Goal: Information Seeking & Learning: Learn about a topic

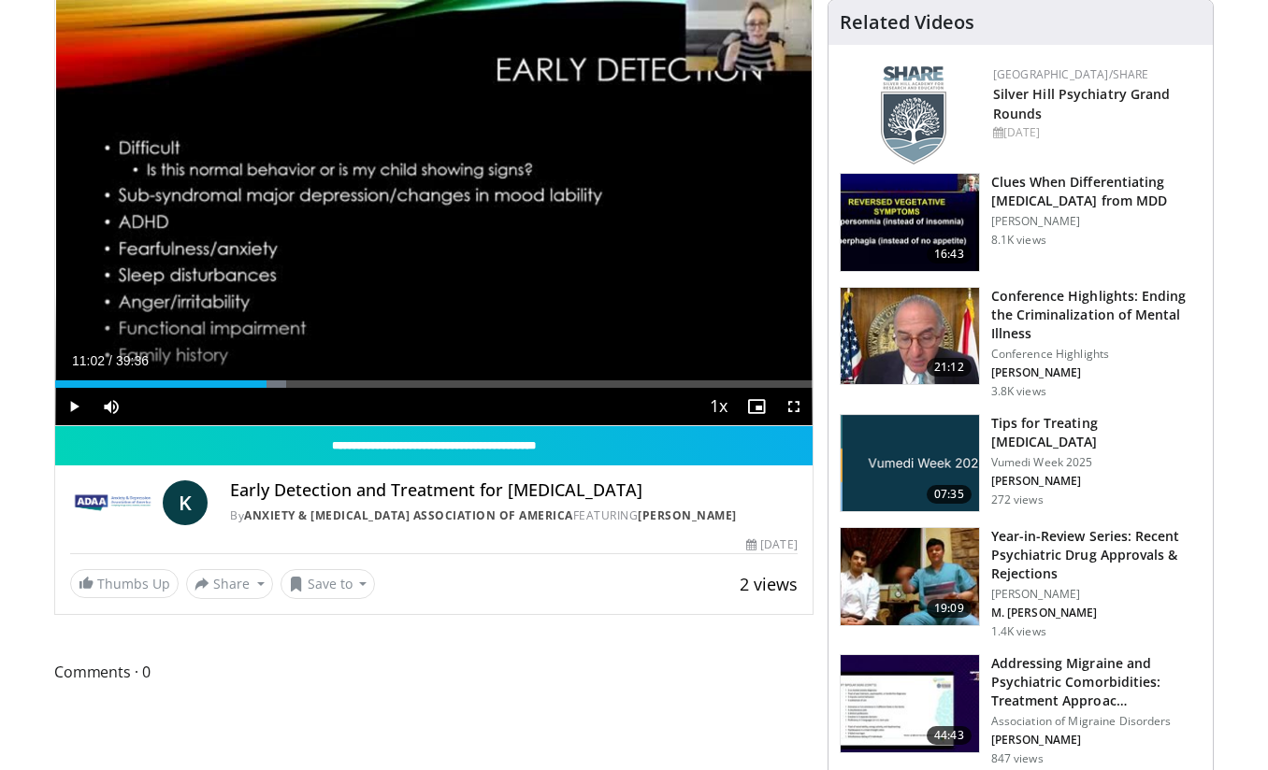
click at [72, 407] on span "Video Player" at bounding box center [73, 406] width 37 height 37
click at [226, 388] on div "Current Time 11:07 / Duration 39:36 Pause Skip Backward Skip Forward Mute 53% L…" at bounding box center [433, 406] width 757 height 37
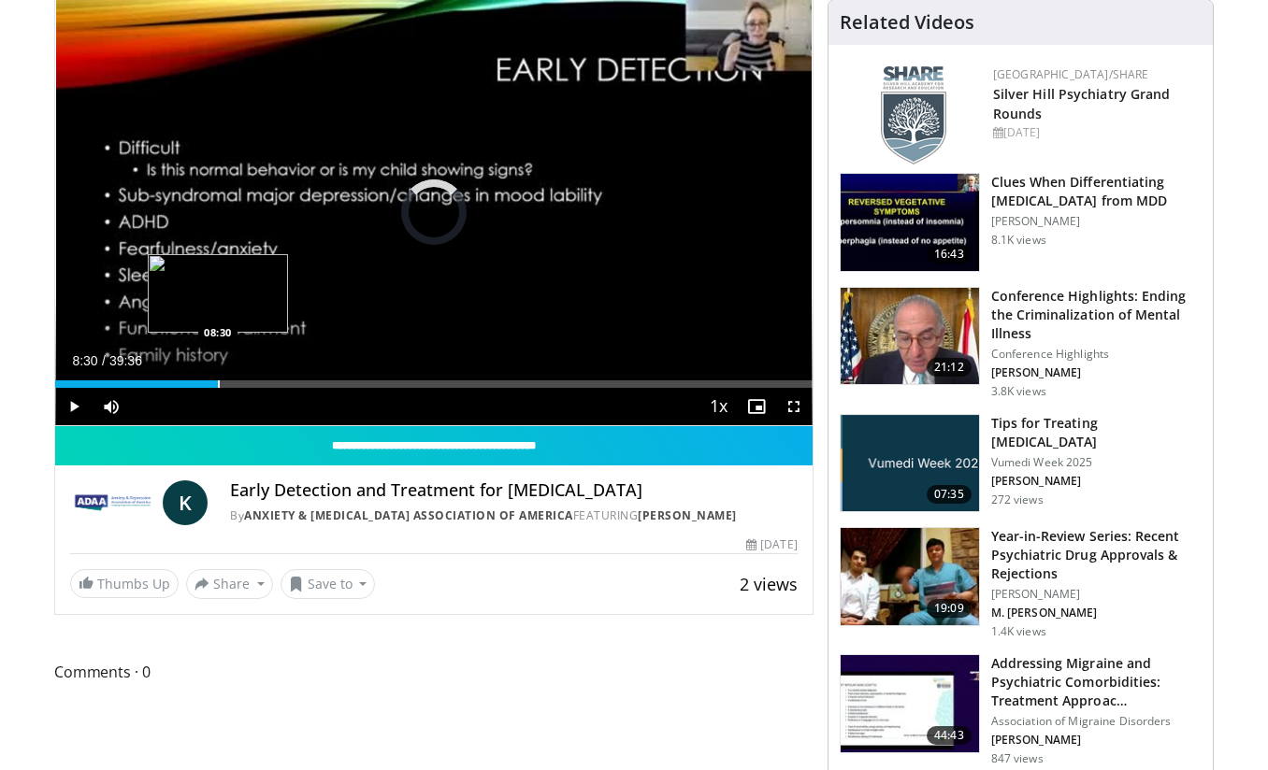
click at [218, 382] on div "Progress Bar" at bounding box center [219, 383] width 2 height 7
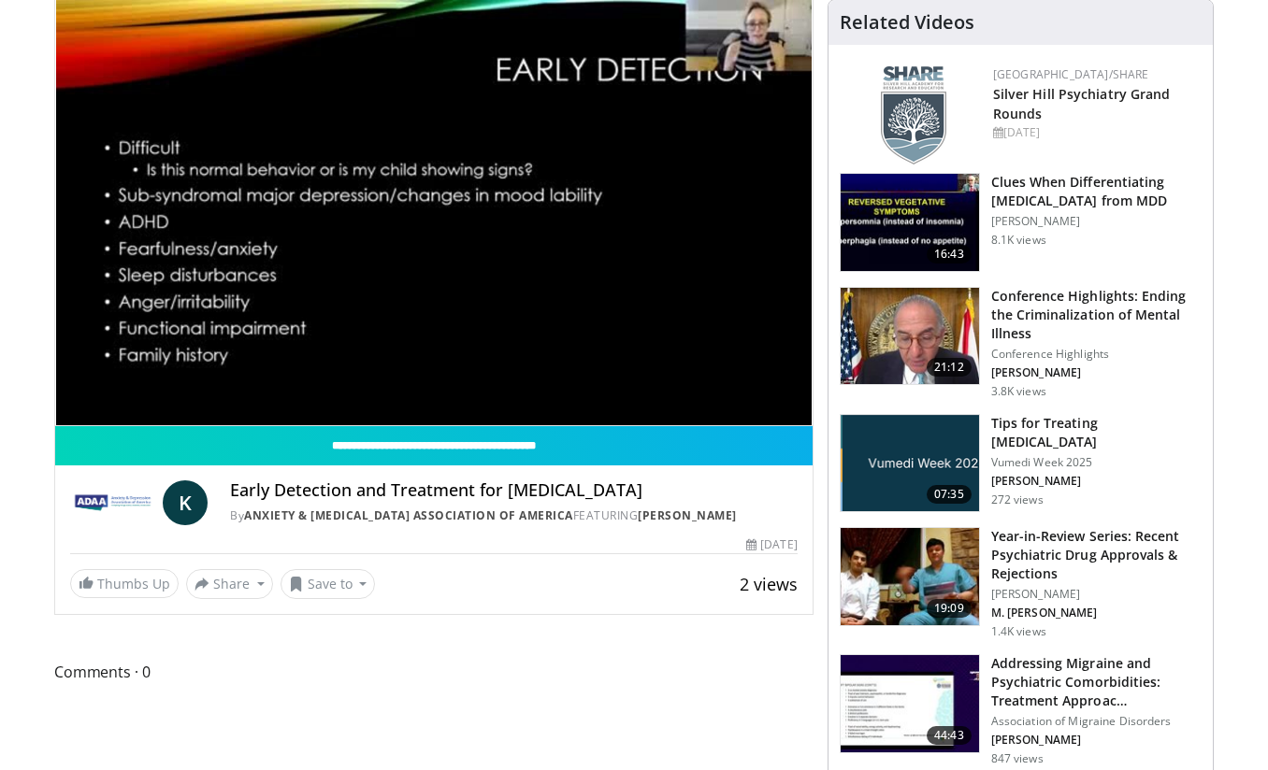
click at [796, 402] on div "10 seconds Tap to unmute" at bounding box center [433, 212] width 757 height 425
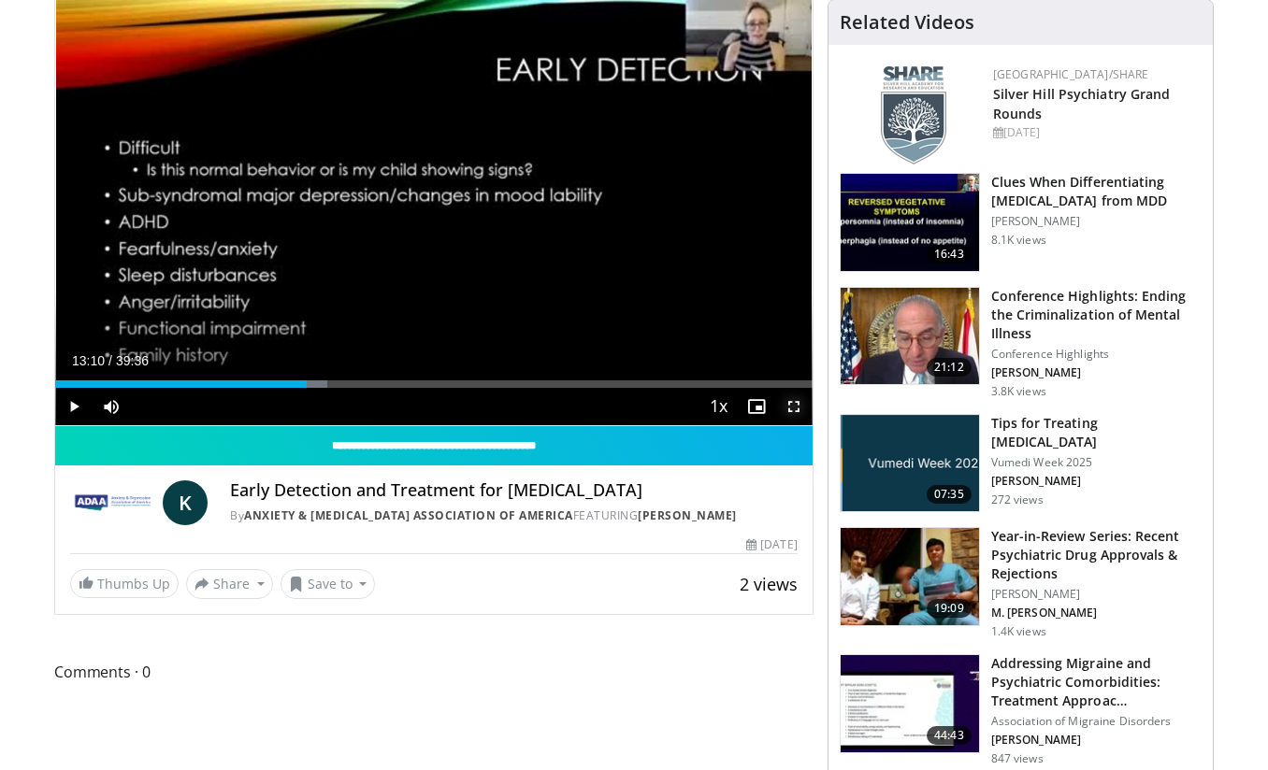
click at [796, 402] on span "Video Player" at bounding box center [793, 406] width 37 height 37
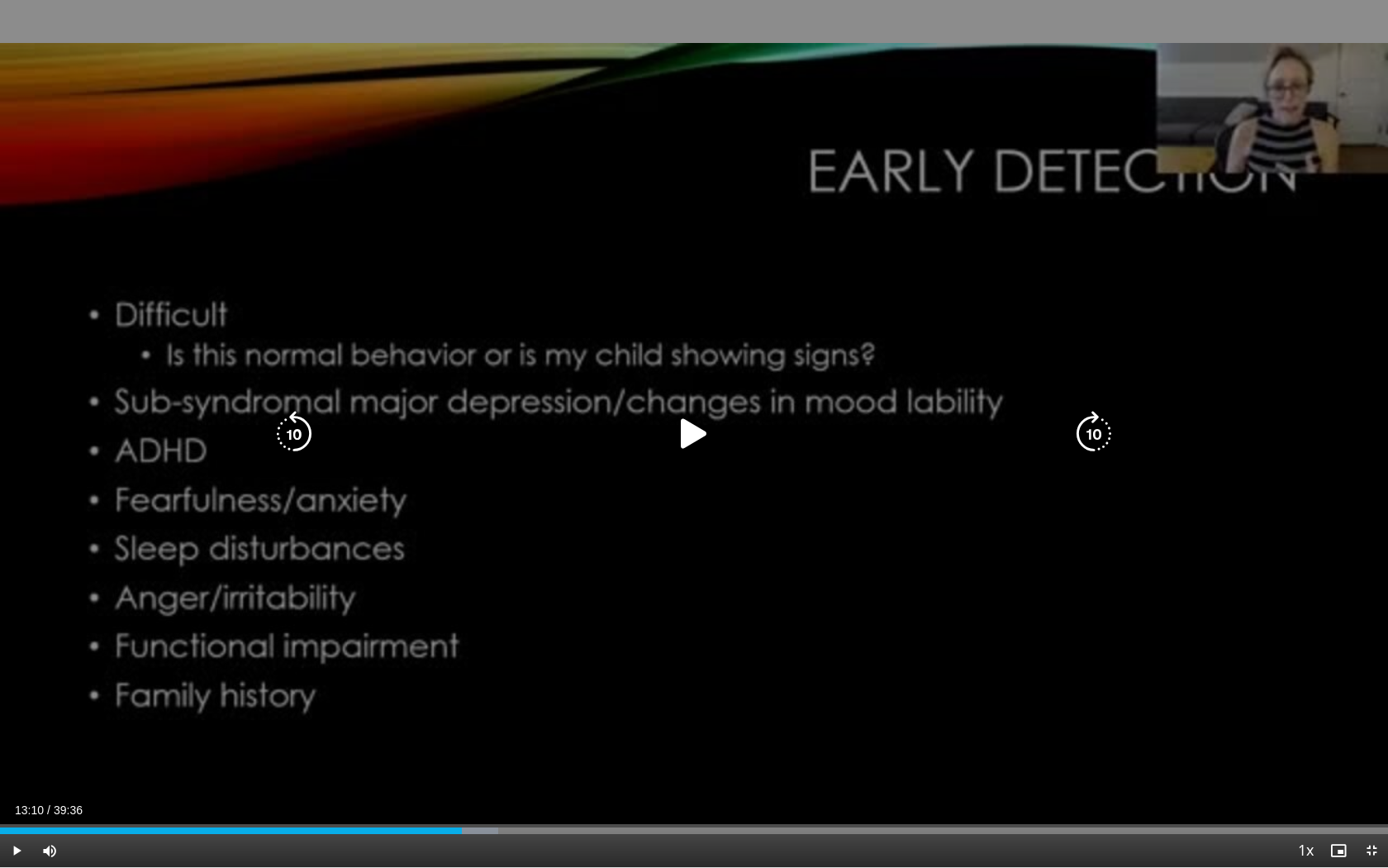
click at [692, 428] on icon "Video Player" at bounding box center [694, 434] width 46 height 46
click at [702, 438] on icon "Video Player" at bounding box center [694, 434] width 46 height 46
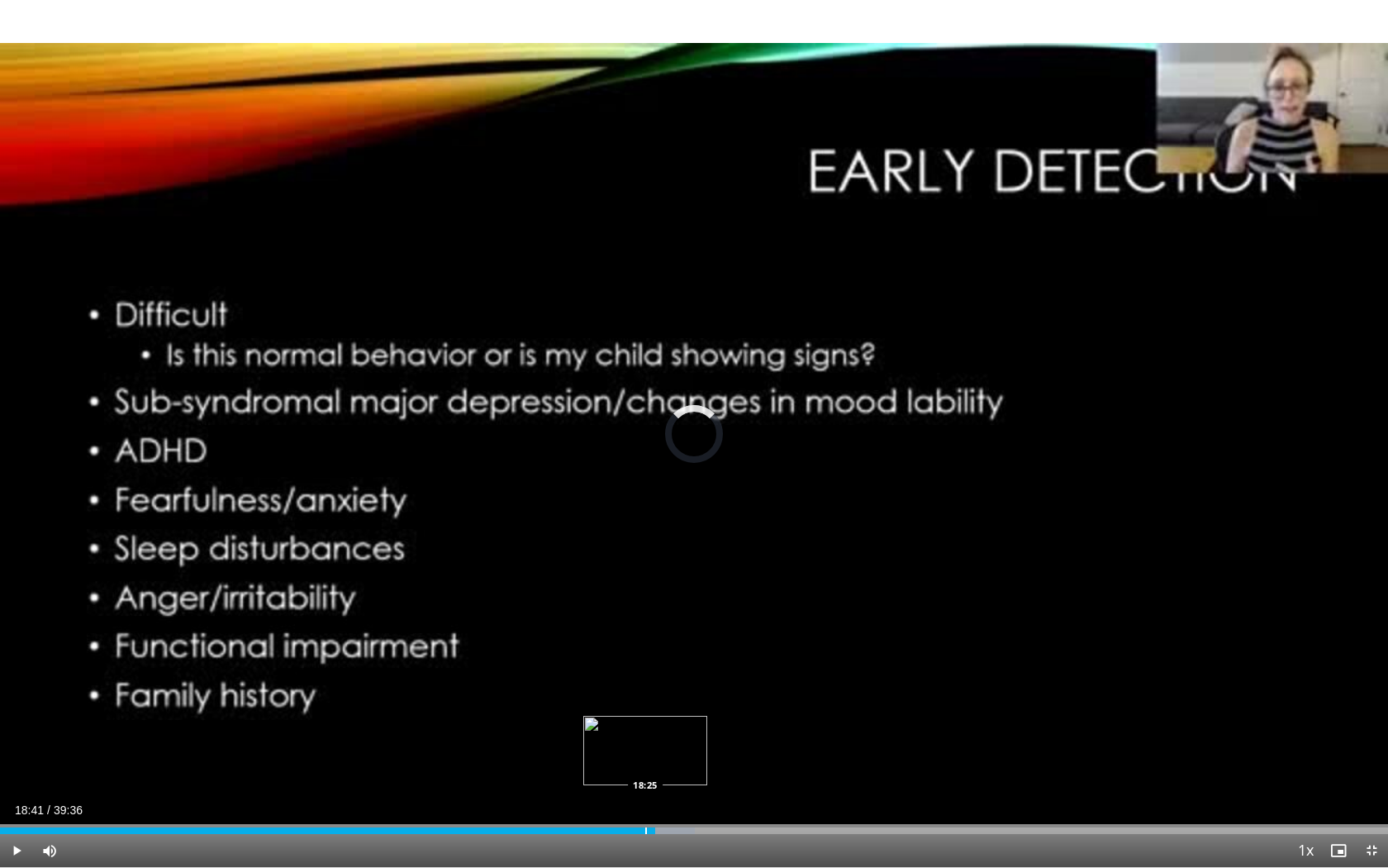
click at [645, 680] on div "Progress Bar" at bounding box center [646, 830] width 2 height 6
click at [810, 680] on div "Progress Bar" at bounding box center [811, 830] width 2 height 6
click at [818, 680] on div "Progress Bar" at bounding box center [819, 830] width 2 height 6
click at [828, 680] on div "Progress Bar" at bounding box center [829, 830] width 2 height 6
click at [839, 680] on div "Loaded : 62.26% 23:40 23:57" at bounding box center [694, 826] width 1388 height 16
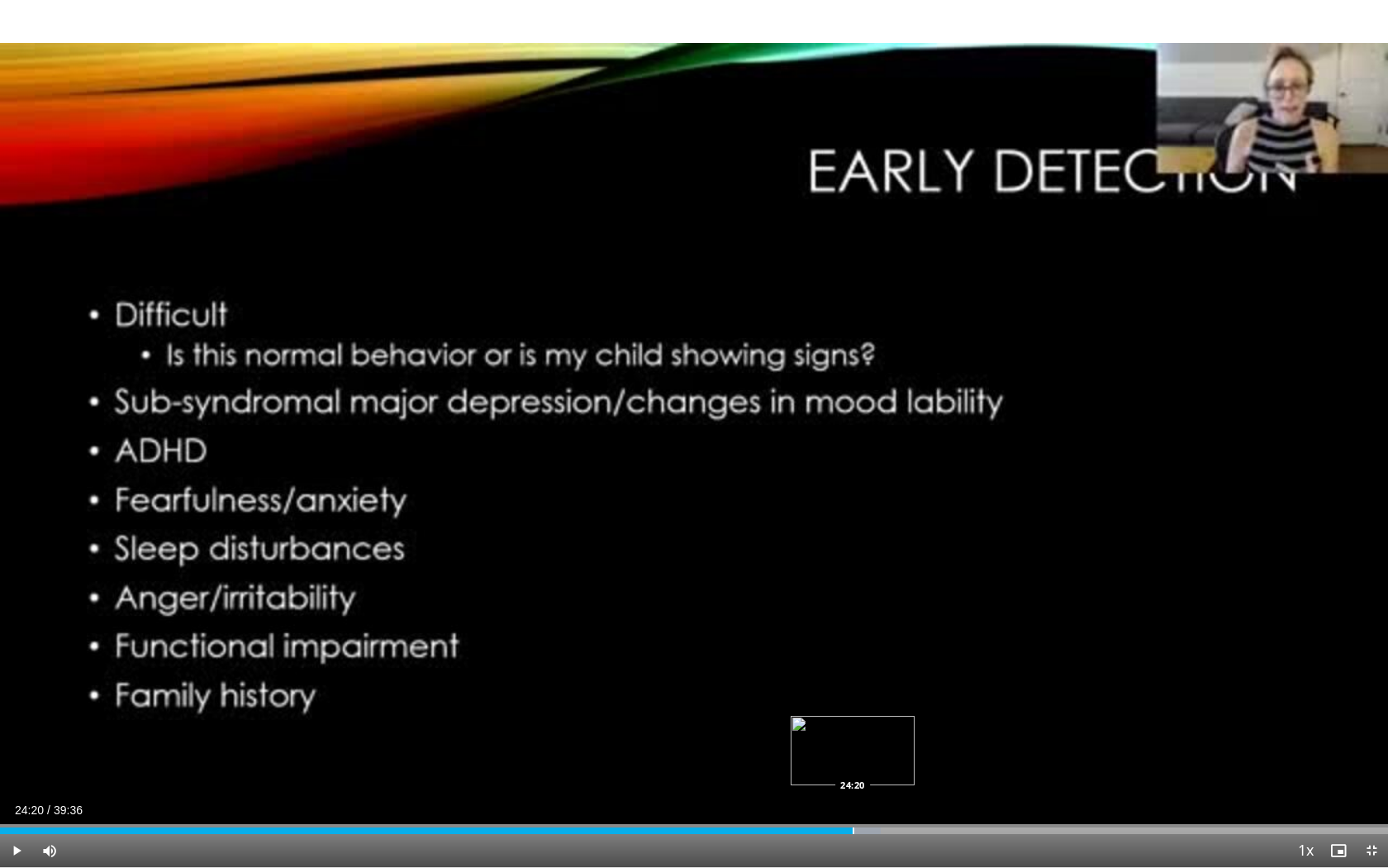
click at [853, 680] on div "Progress Bar" at bounding box center [854, 830] width 2 height 6
click at [861, 680] on div "Progress Bar" at bounding box center [862, 830] width 2 height 6
click at [890, 680] on div "Progress Bar" at bounding box center [891, 830] width 2 height 6
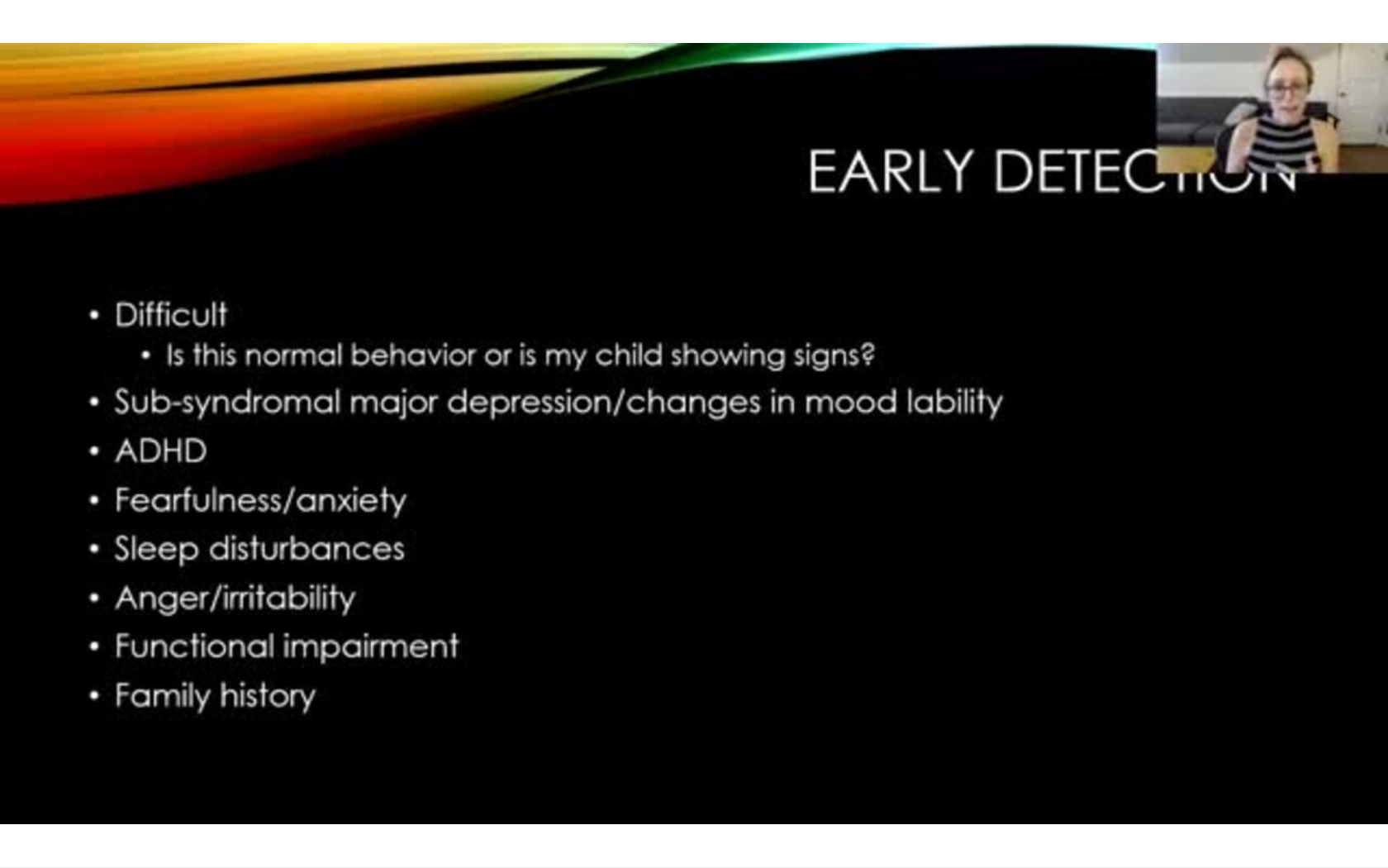
click at [896, 680] on video-js "**********" at bounding box center [694, 434] width 1388 height 868
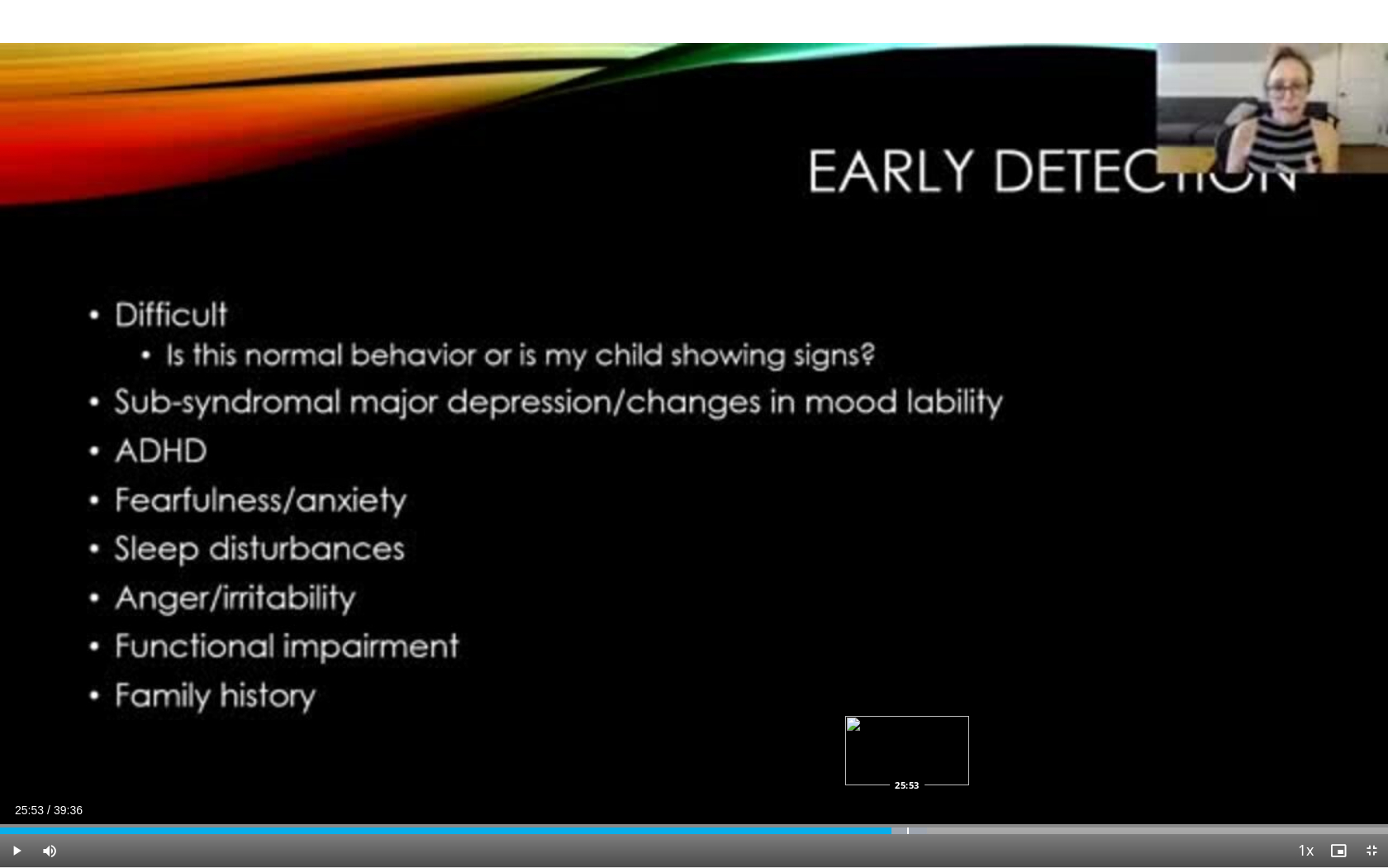
click at [907, 680] on div "Progress Bar" at bounding box center [908, 830] width 2 height 6
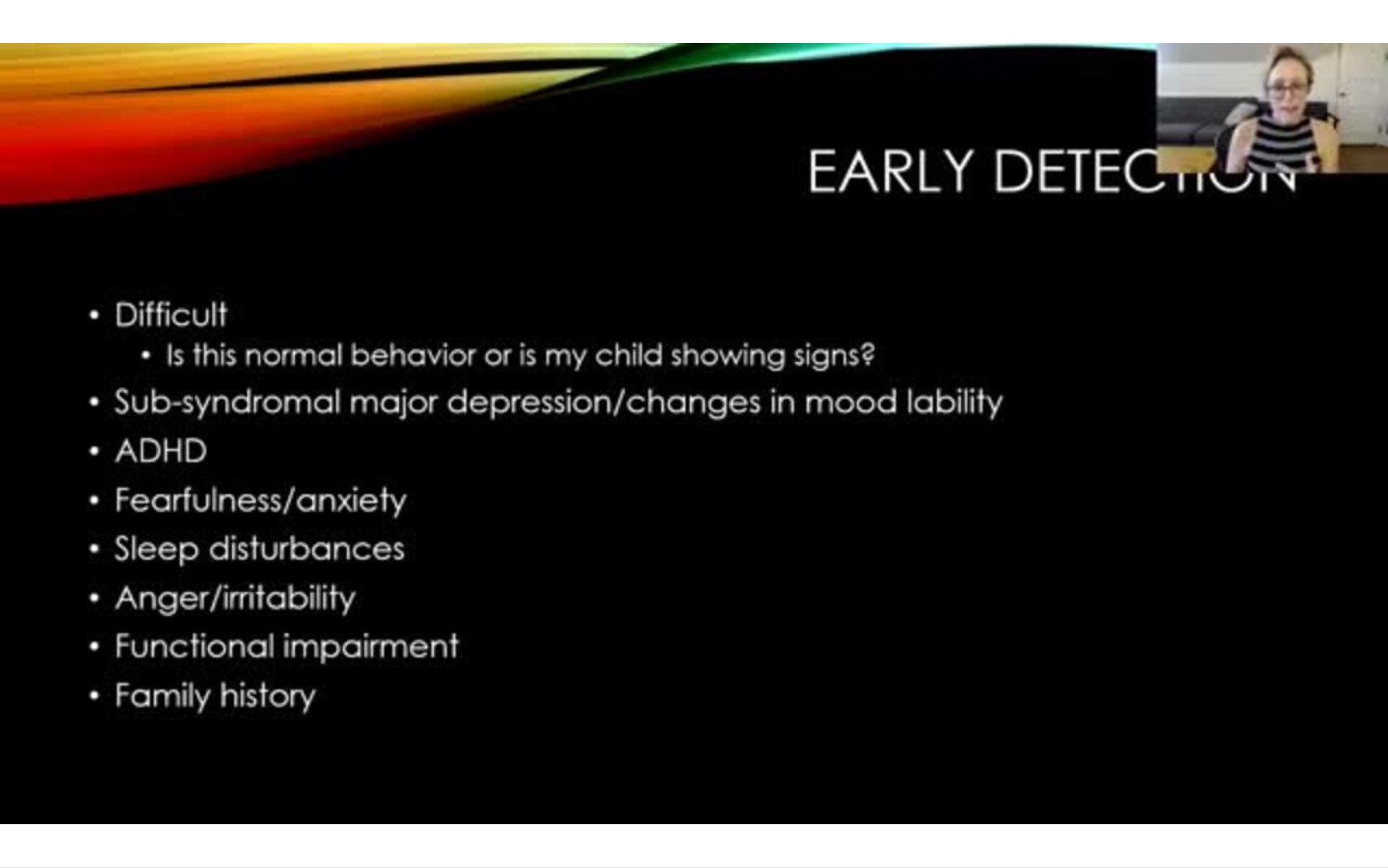
click at [918, 680] on div "10 seconds Tap to unmute" at bounding box center [694, 433] width 1388 height 867
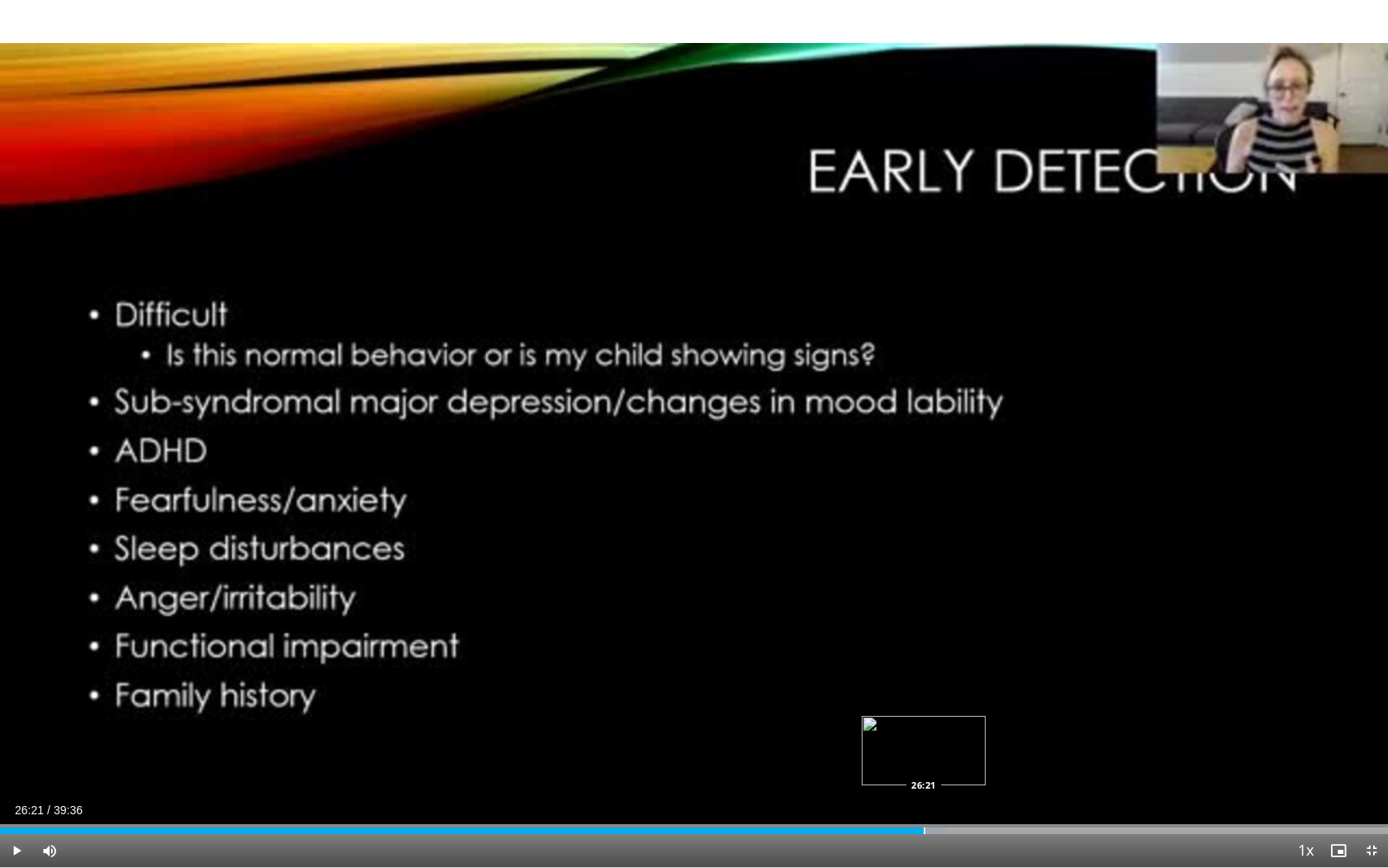
click at [924, 680] on div "Loaded : 68.15% 26:21 26:21" at bounding box center [694, 826] width 1388 height 16
click at [932, 680] on div "Progress Bar" at bounding box center [933, 830] width 2 height 6
click at [942, 680] on div "Progress Bar" at bounding box center [942, 830] width 2 height 6
click at [949, 680] on div "Progress Bar" at bounding box center [950, 830] width 2 height 6
click at [960, 680] on div "Loaded : 70.94% 27:24 27:24" at bounding box center [694, 826] width 1388 height 16
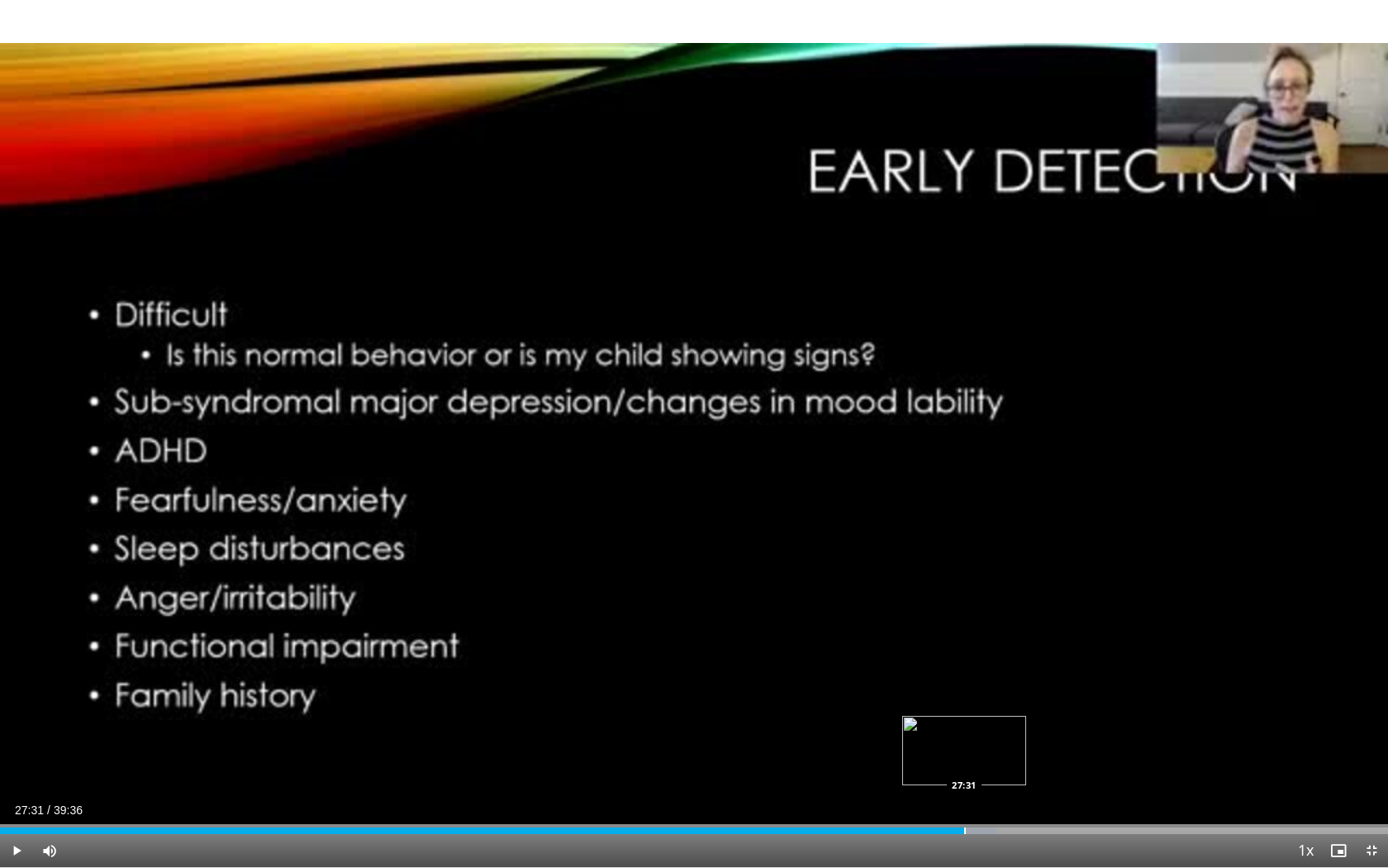
click at [965, 680] on div "Loaded : 71.78% 27:31 27:31" at bounding box center [694, 826] width 1388 height 16
click at [977, 680] on div "Loaded : 72.20% 27:53 27:53" at bounding box center [694, 826] width 1388 height 16
click at [987, 680] on div "Loaded : 73.03% 27:53 28:10" at bounding box center [694, 826] width 1388 height 16
click at [1029, 680] on div "Loaded : 73.87% 28:10 29:21" at bounding box center [694, 826] width 1388 height 16
click at [1033, 680] on div "Loaded : 76.79% 29:27 29:27" at bounding box center [694, 826] width 1388 height 16
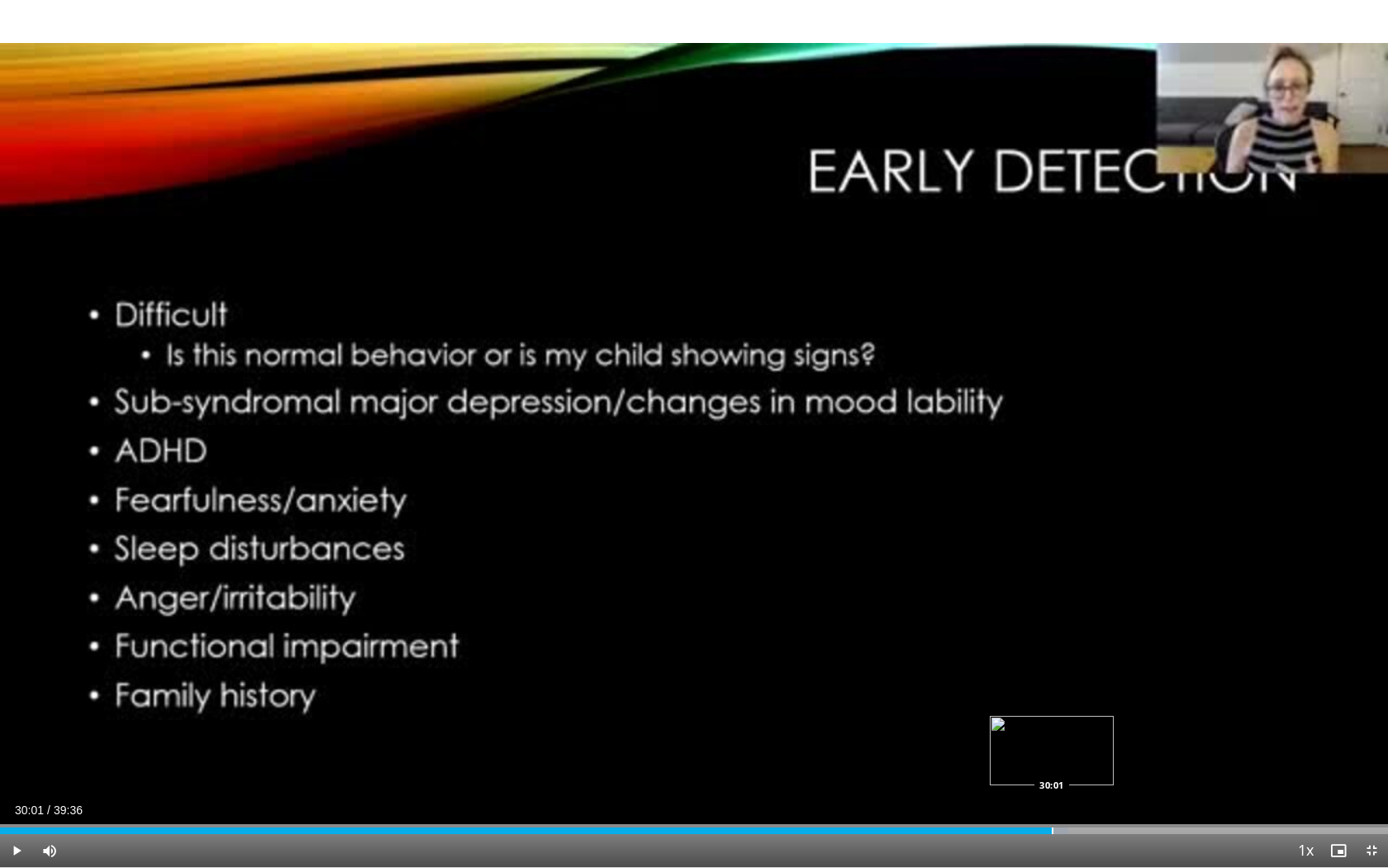
click at [1051, 680] on div "Loaded : 76.99% 30:01 30:01" at bounding box center [694, 826] width 1388 height 16
click at [1096, 680] on div "Progress Bar" at bounding box center [1097, 830] width 2 height 6
click at [1111, 680] on div "Progress Bar" at bounding box center [1112, 830] width 2 height 6
click at [1120, 680] on div "Progress Bar" at bounding box center [1134, 830] width 2 height 6
click at [1120, 680] on div "Progress Bar" at bounding box center [1181, 830] width 2 height 6
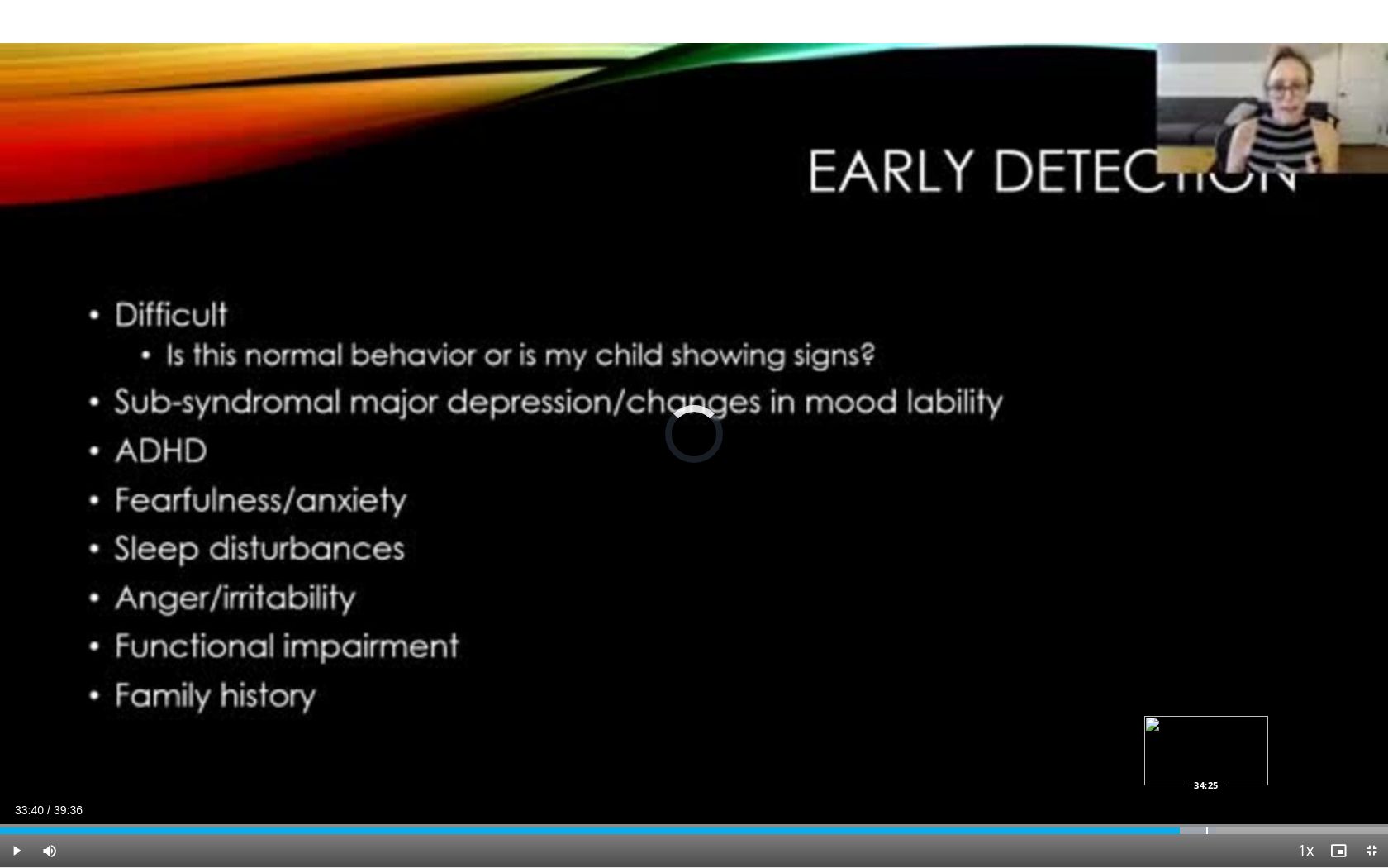
click at [1120, 680] on div "Loaded : 87.64% 33:40 34:25" at bounding box center [694, 826] width 1388 height 16
click at [1120, 680] on div "Loaded : 89.61% 35:26 35:26" at bounding box center [694, 826] width 1388 height 16
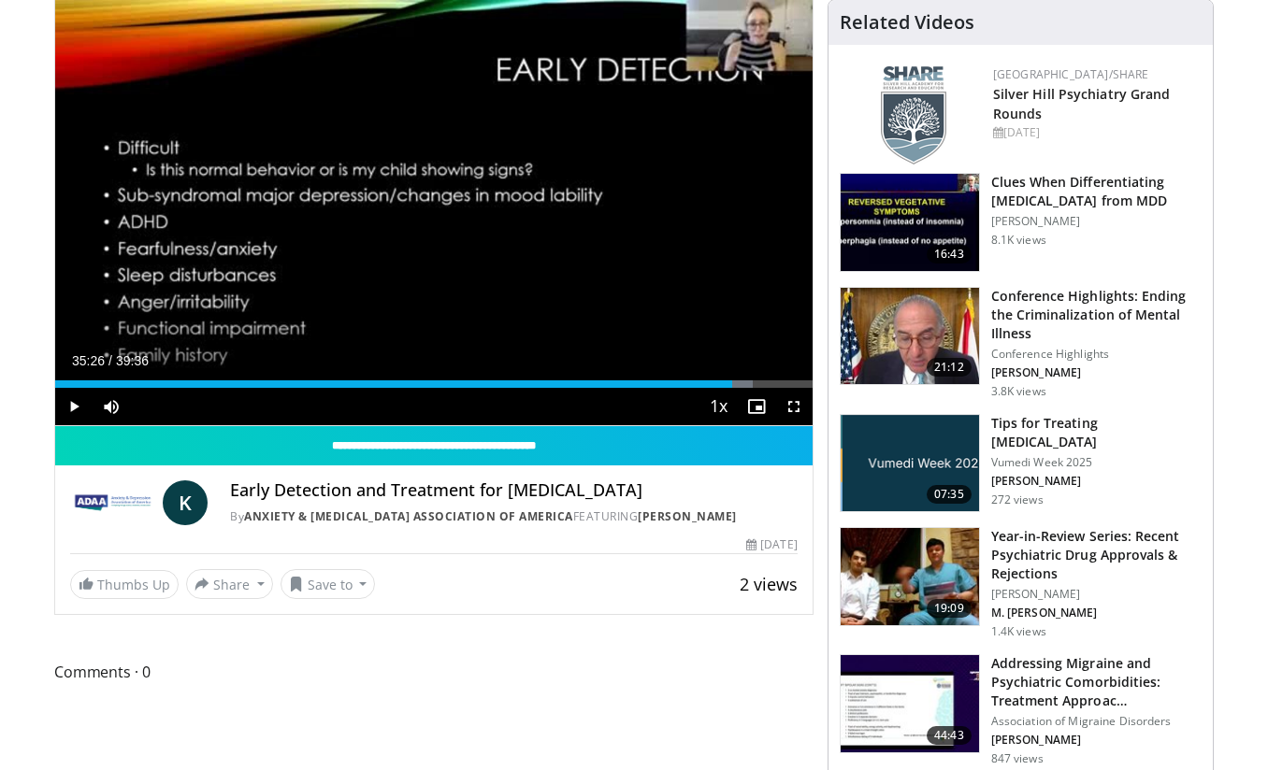
click at [1104, 415] on h3 "Tips for Treating [MEDICAL_DATA]" at bounding box center [1096, 432] width 210 height 37
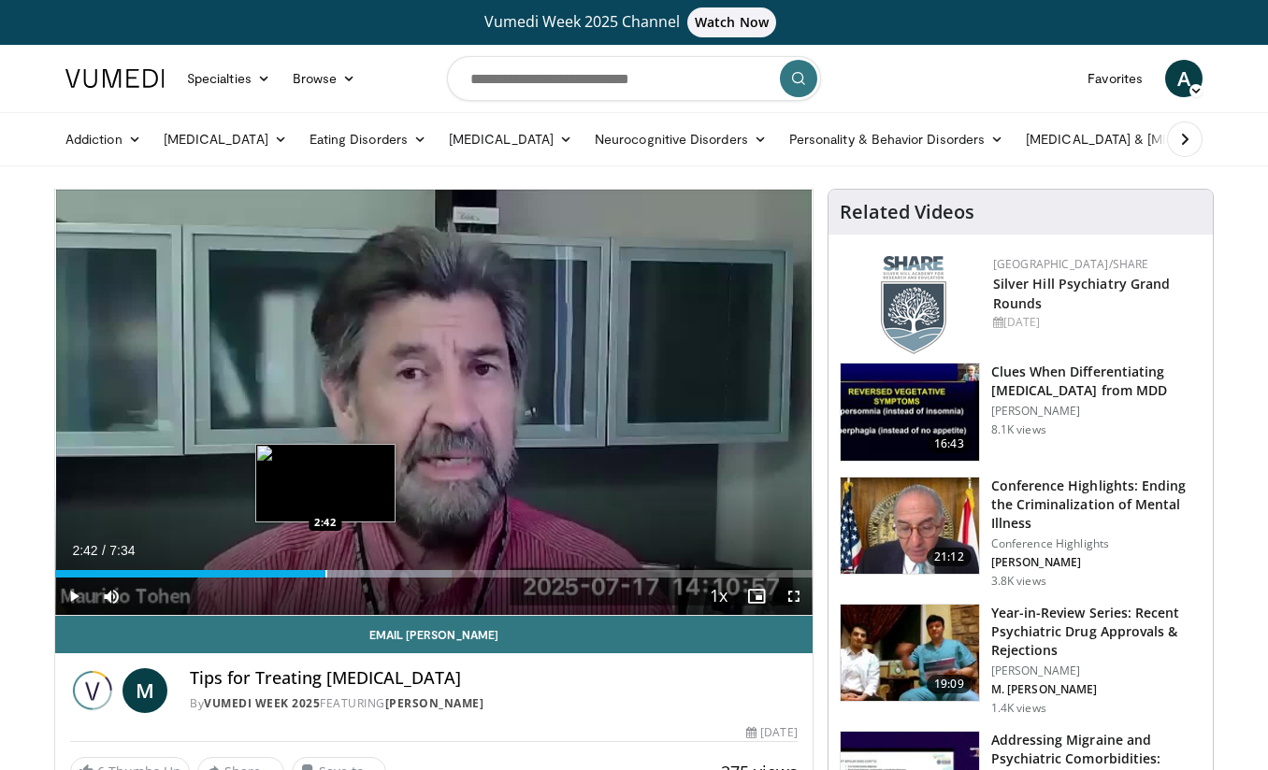
click at [324, 568] on div "Loaded : 52.35% 2:42 2:42" at bounding box center [433, 569] width 757 height 18
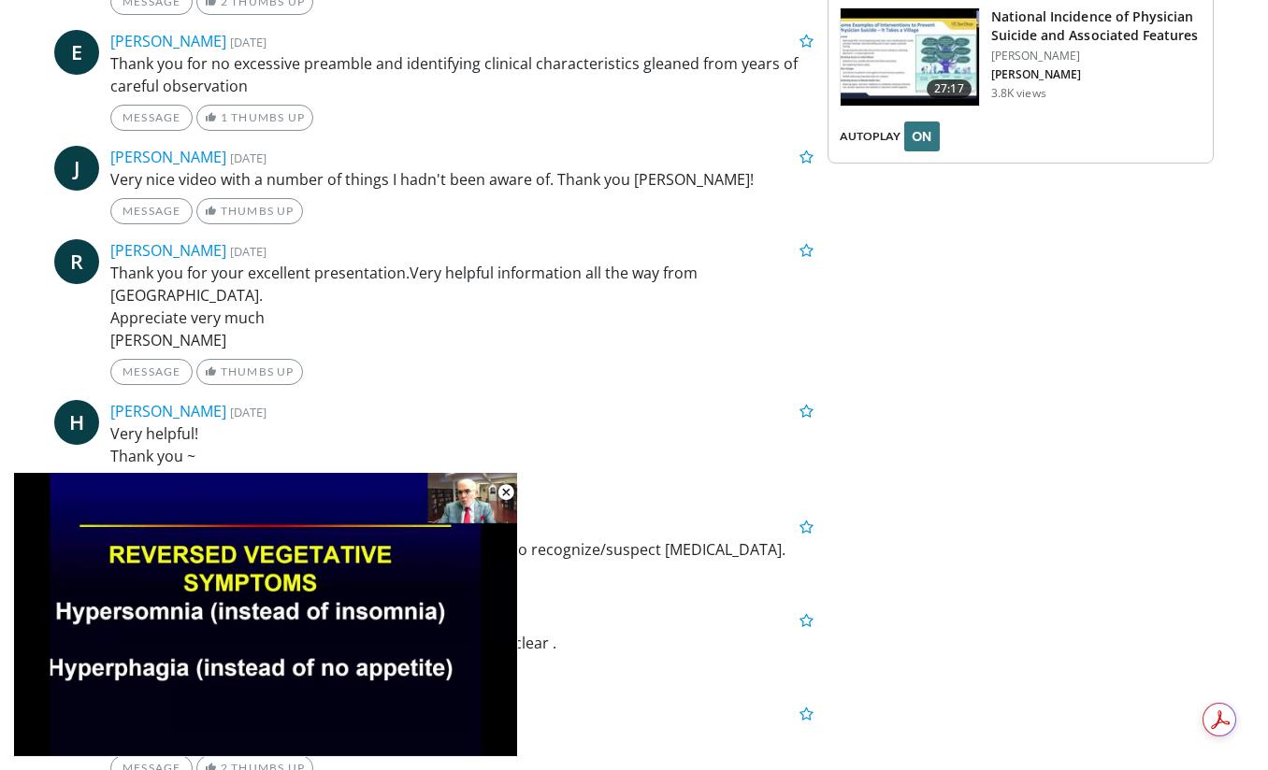
scroll to position [2650, 0]
